Goal: Navigation & Orientation: Find specific page/section

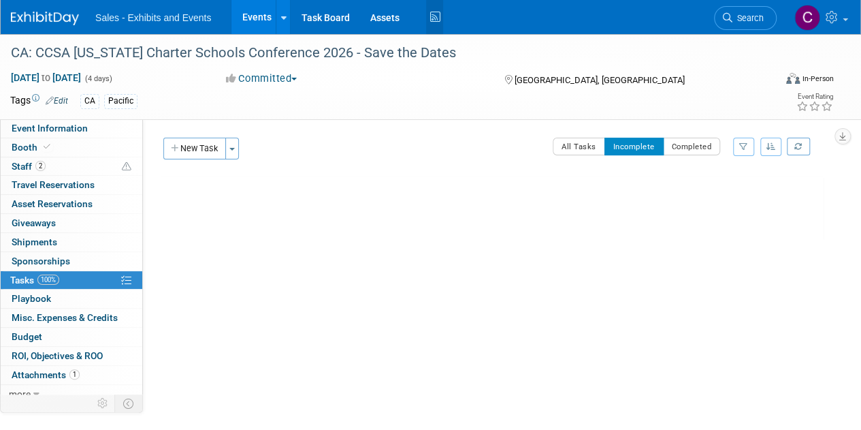
click at [432, 20] on icon at bounding box center [434, 17] width 17 height 21
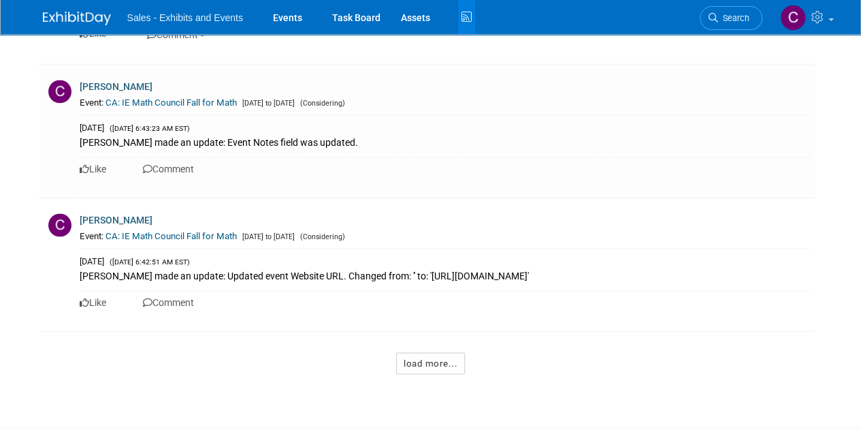
scroll to position [8756, 0]
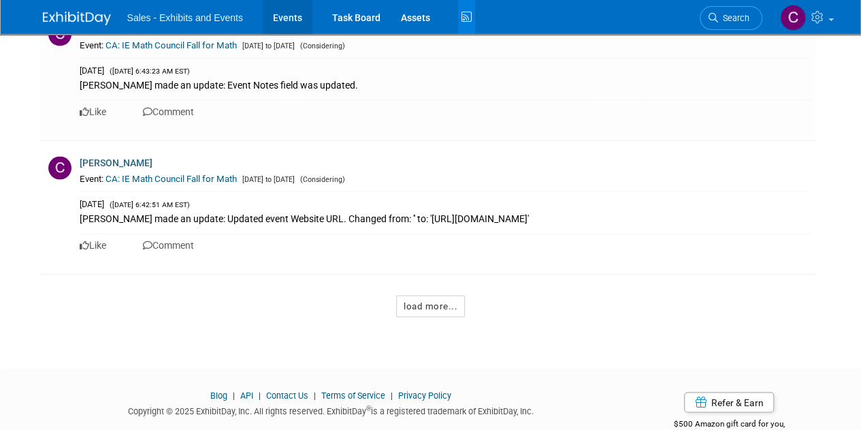
drag, startPoint x: 294, startPoint y: 16, endPoint x: 279, endPoint y: 8, distance: 16.7
click at [294, 16] on link "Events" at bounding box center [288, 17] width 50 height 34
